Goal: Task Accomplishment & Management: Manage account settings

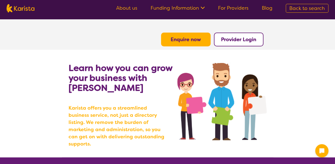
click at [234, 39] on b "Provider Login" at bounding box center [238, 39] width 35 height 7
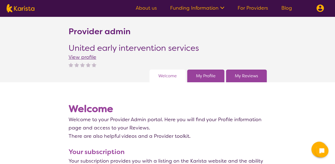
click at [200, 76] on link "My Profile" at bounding box center [206, 76] width 20 height 8
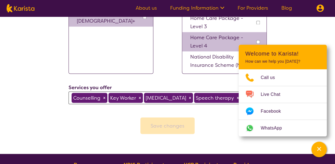
scroll to position [460, 0]
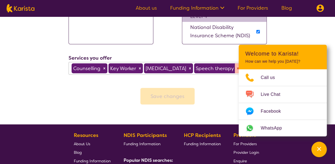
click at [236, 70] on icon "Remove Speech therapy" at bounding box center [238, 68] width 4 height 4
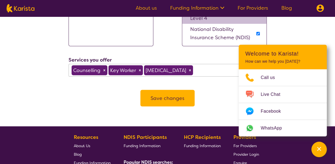
scroll to position [461, 0]
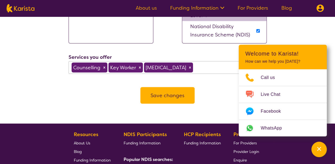
click at [181, 94] on button "Save changes" at bounding box center [168, 95] width 54 height 17
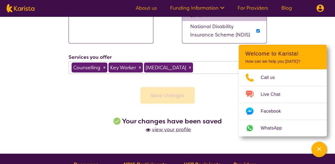
click at [178, 129] on span "view your profile" at bounding box center [167, 129] width 47 height 7
